Goal: Task Accomplishment & Management: Complete application form

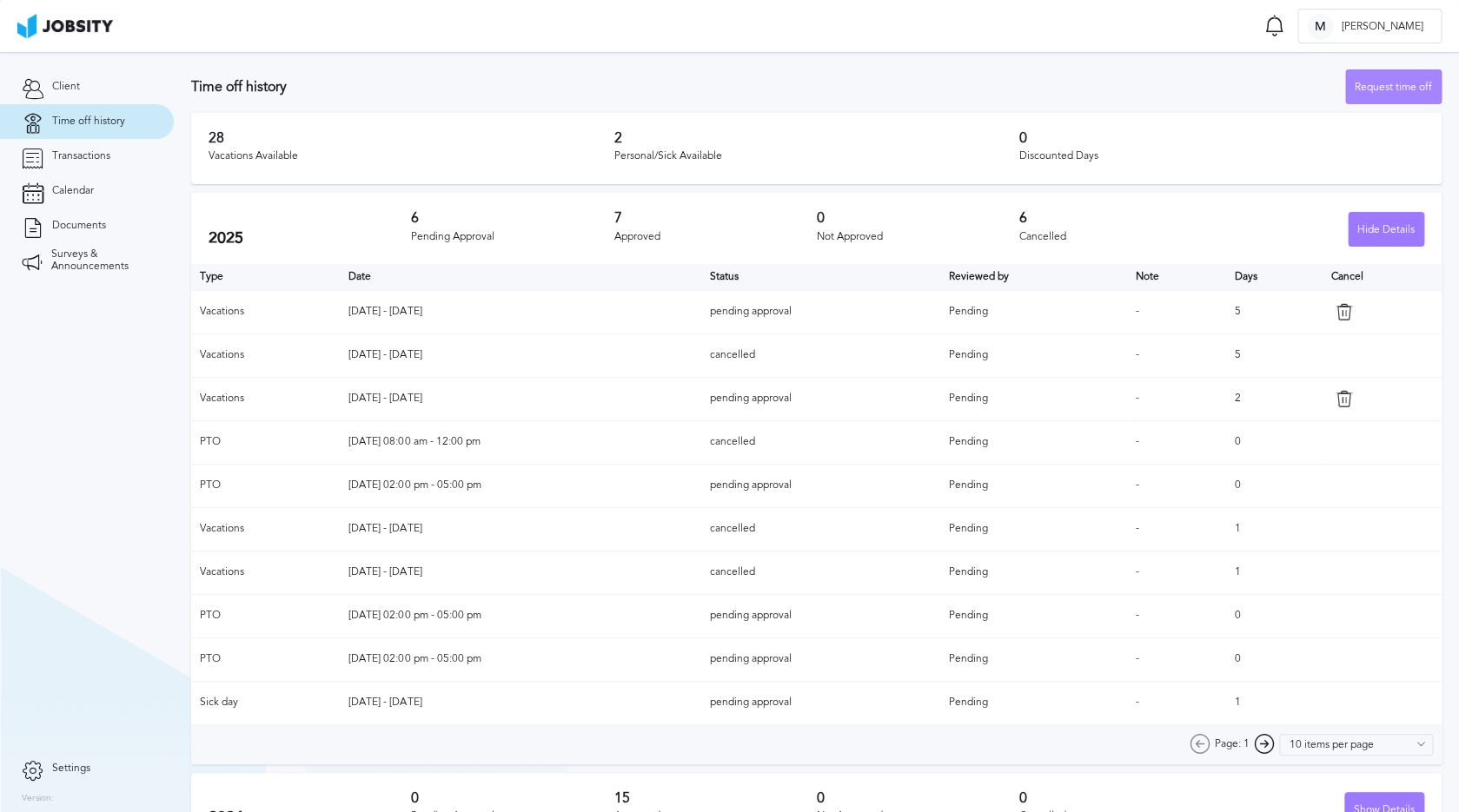
click at [1387, 90] on div "Request time off" at bounding box center [1393, 88] width 95 height 35
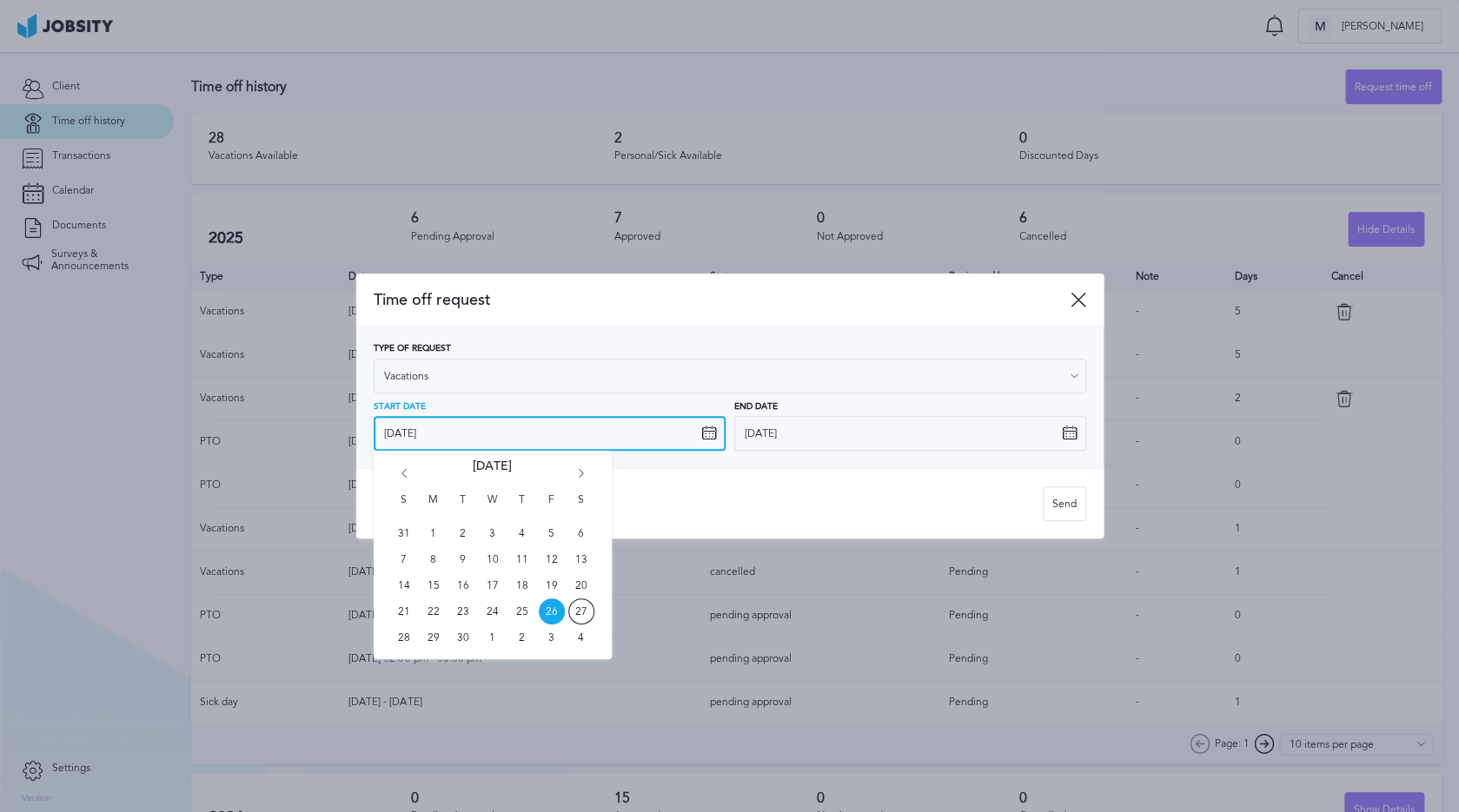
click at [466, 431] on input "[DATE]" at bounding box center [549, 433] width 352 height 35
click at [575, 474] on icon "Go forward 1 month" at bounding box center [582, 477] width 16 height 16
click at [582, 474] on icon "Go forward 1 month" at bounding box center [582, 477] width 16 height 16
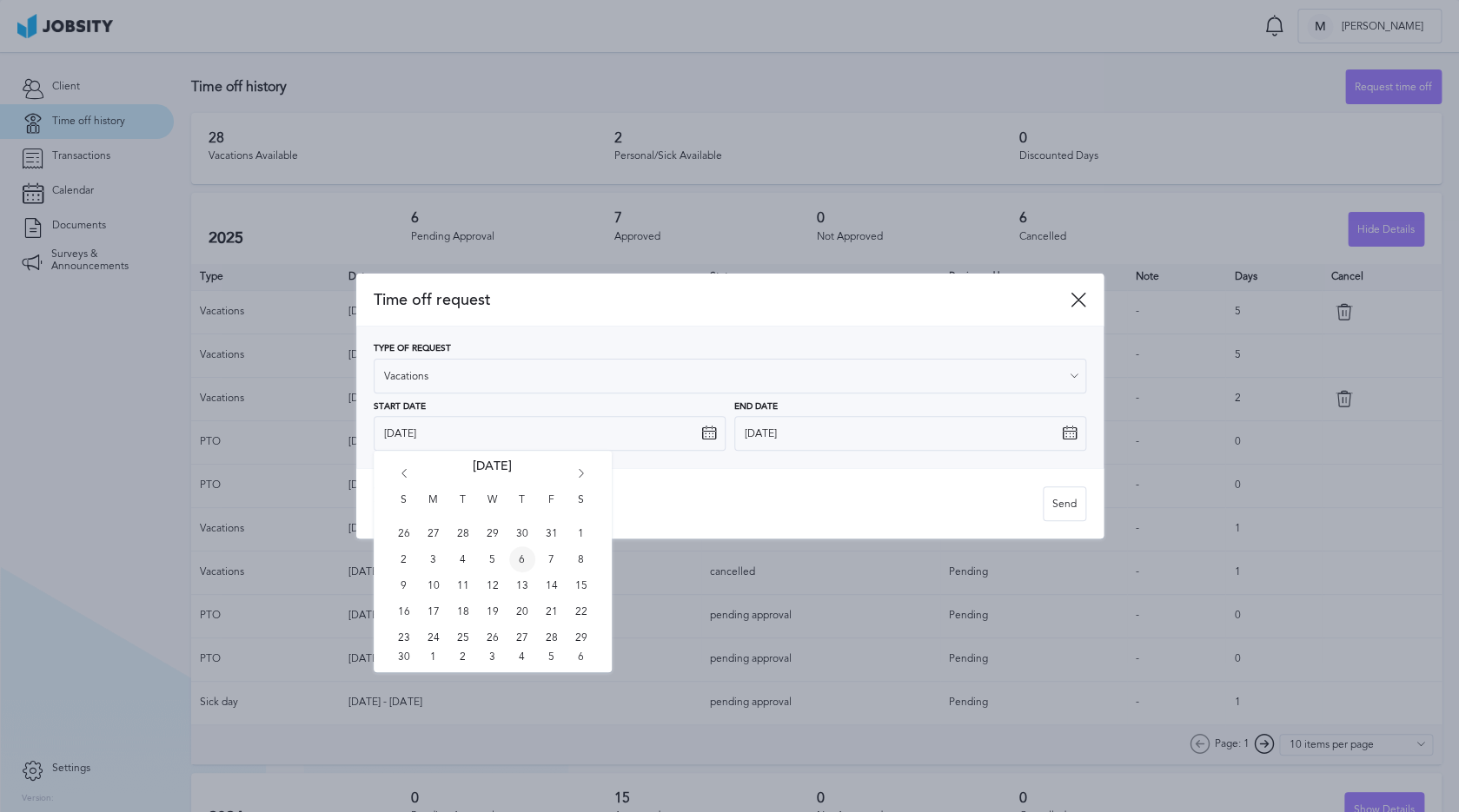
click at [517, 562] on span "6" at bounding box center [522, 560] width 26 height 26
type input "[DATE]"
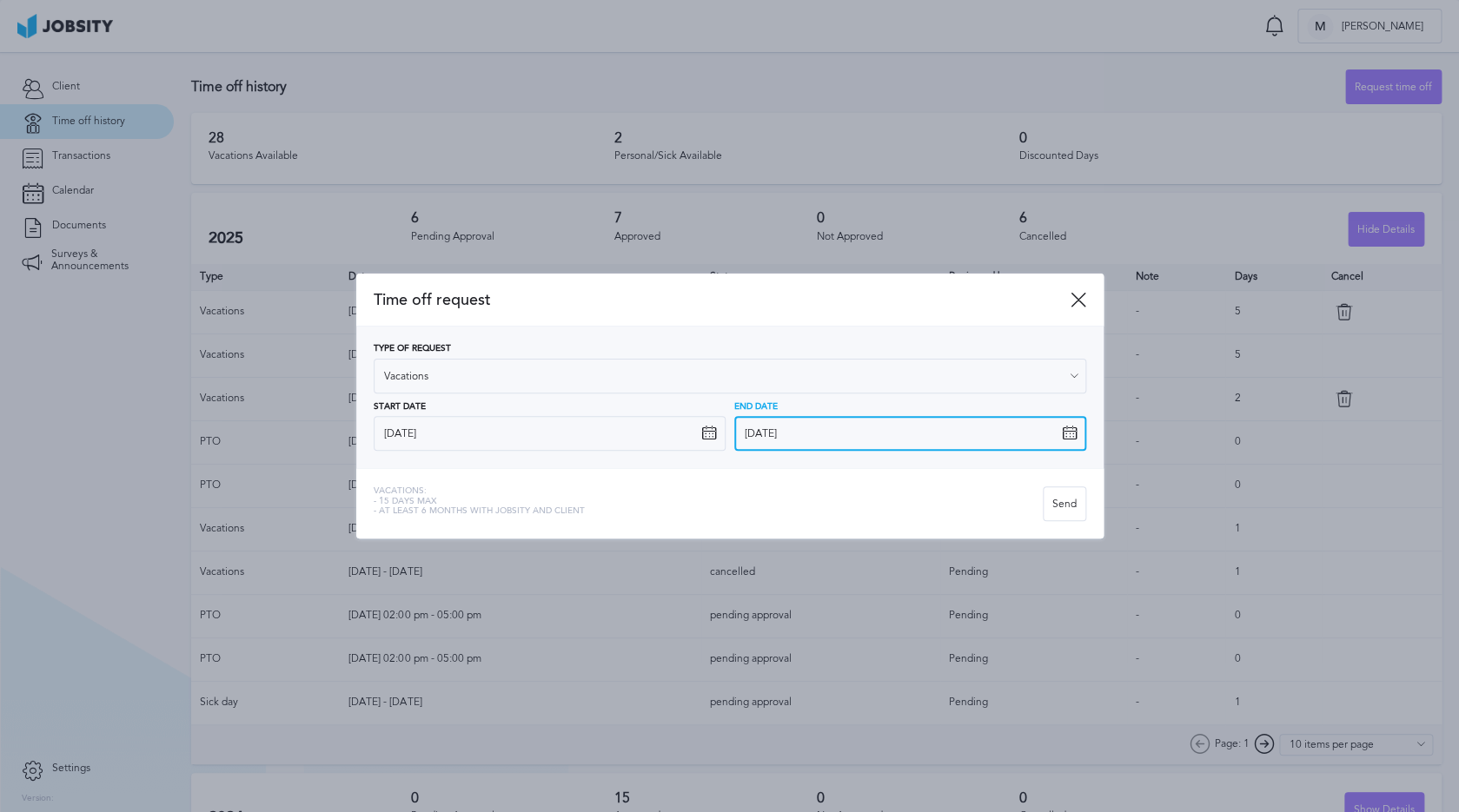
click at [788, 426] on input "[DATE]" at bounding box center [911, 433] width 352 height 35
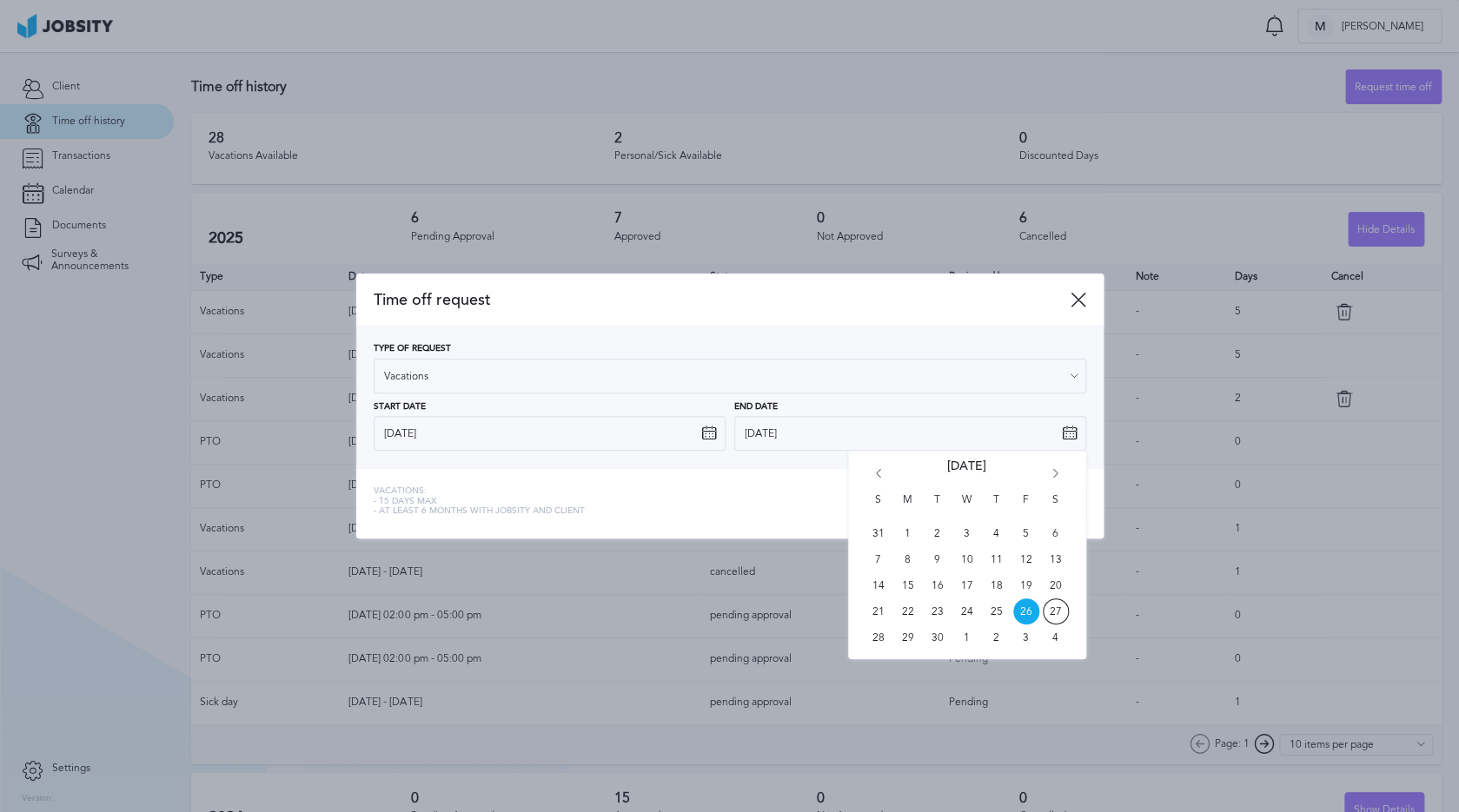
click at [1053, 466] on div "S M T W T F S 31 1 2 3 4 5 6 7 8 9 10 11 12 13 14 15 16 17 18 19 20 21 22 23 24…" at bounding box center [967, 555] width 239 height 209
click at [1058, 473] on icon "Go forward 1 month" at bounding box center [1056, 477] width 16 height 16
click at [997, 552] on span "6" at bounding box center [997, 560] width 26 height 26
type input "[DATE]"
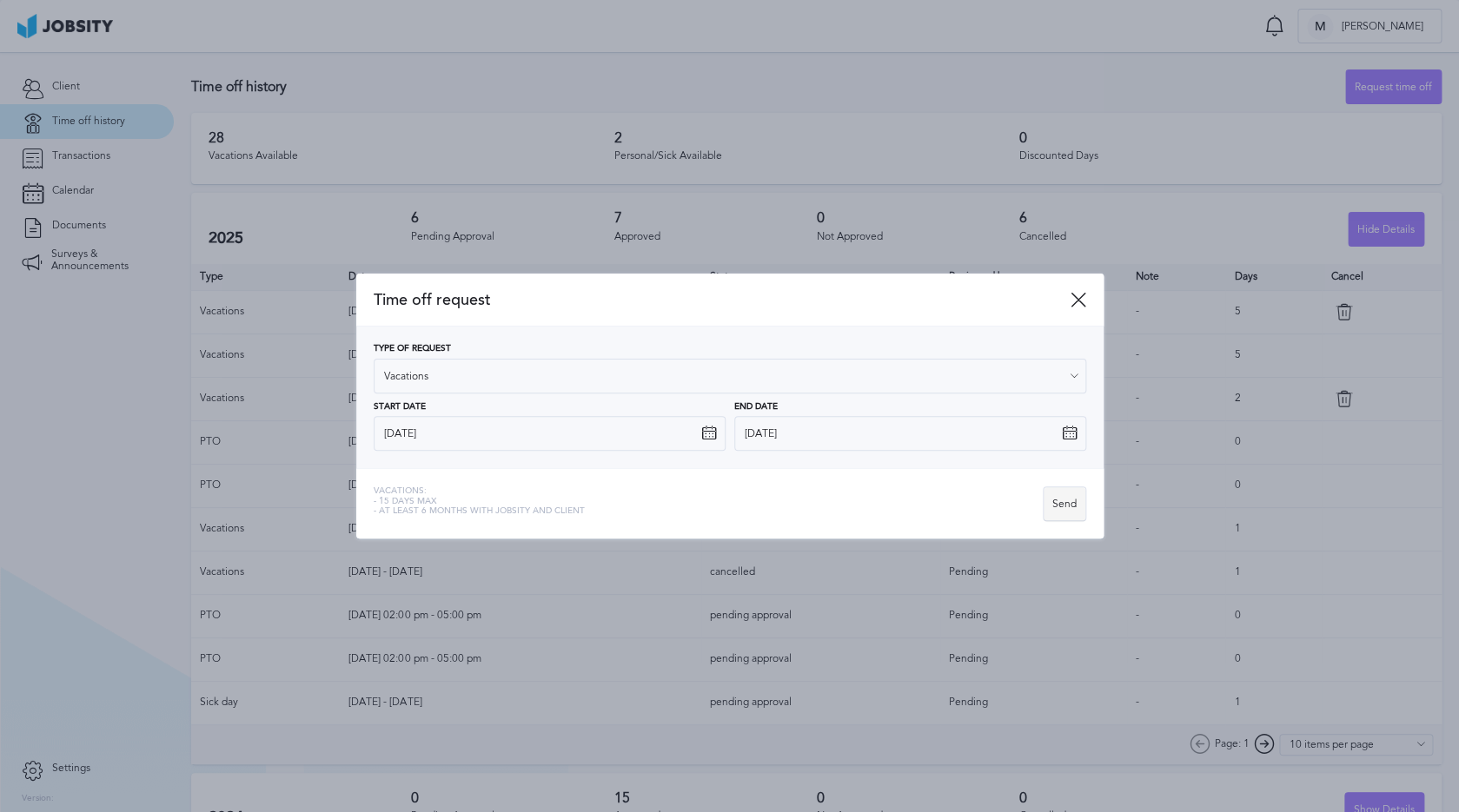
click at [1064, 502] on div "Send" at bounding box center [1065, 505] width 42 height 35
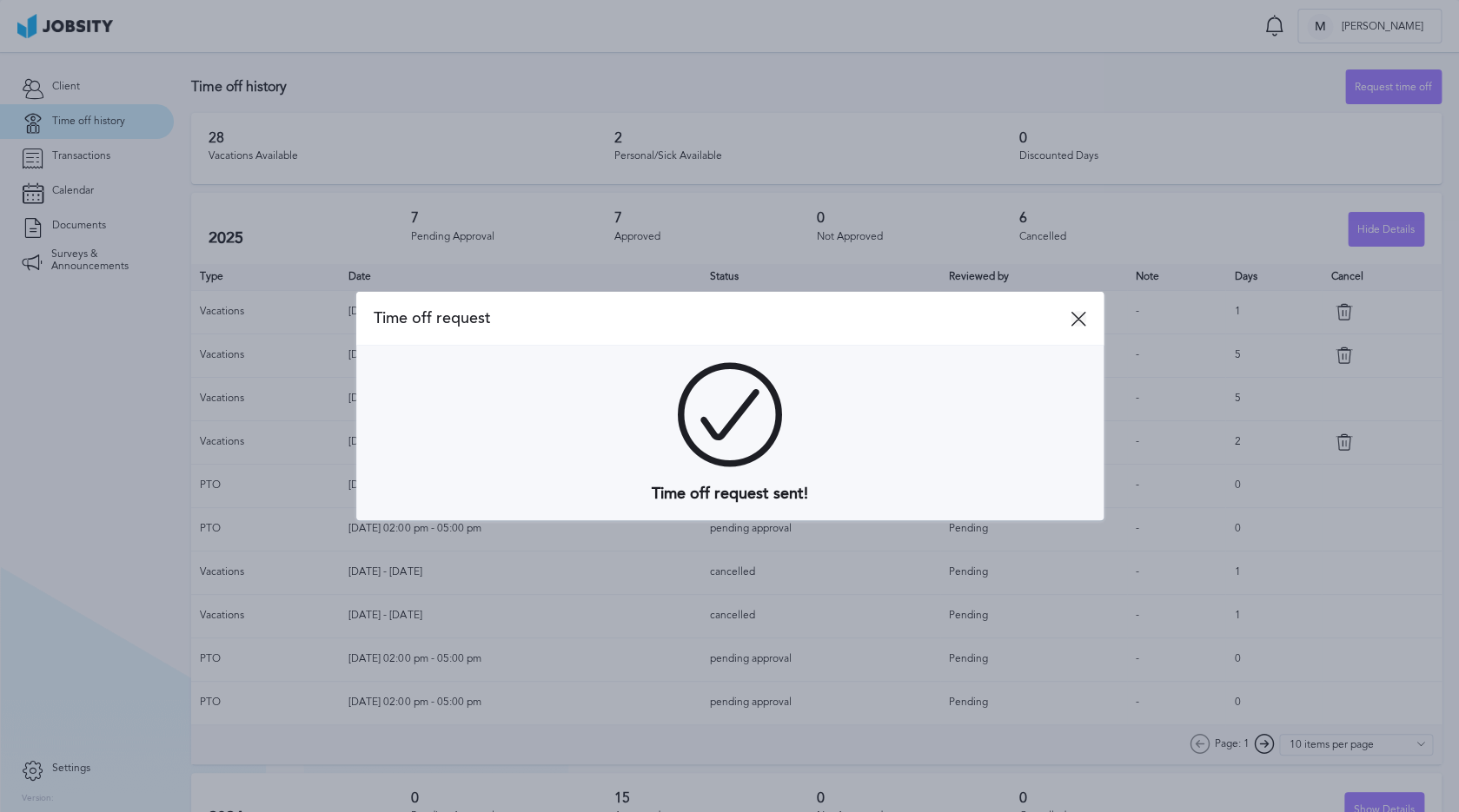
click at [1084, 318] on icon at bounding box center [1079, 319] width 16 height 16
